Goal: Information Seeking & Learning: Understand process/instructions

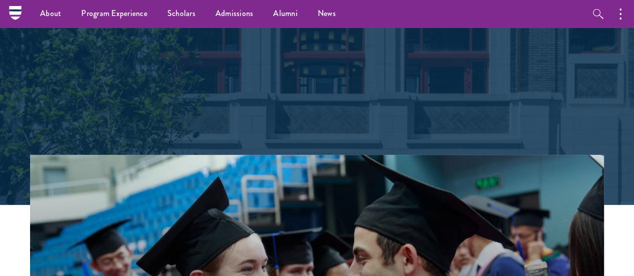
scroll to position [100, 0]
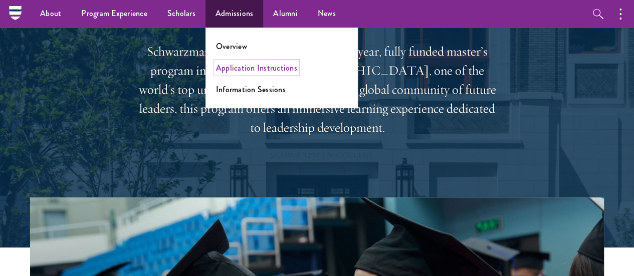
click at [234, 69] on link "Application Instructions" at bounding box center [256, 68] width 81 height 12
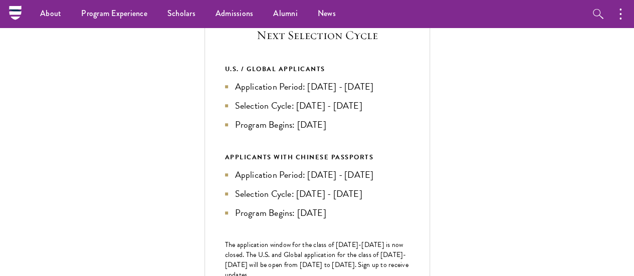
scroll to position [351, 0]
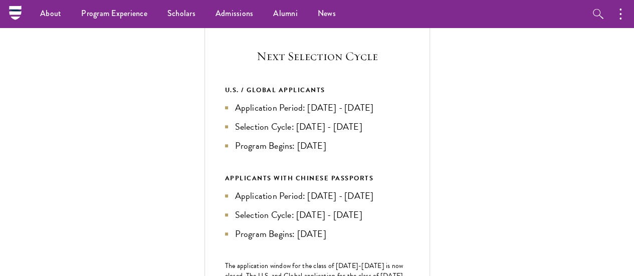
drag, startPoint x: 480, startPoint y: 202, endPoint x: 531, endPoint y: 200, distance: 50.2
click at [410, 153] on li "Program Begins: Aug 2027" at bounding box center [317, 146] width 185 height 14
